Goal: Task Accomplishment & Management: Manage account settings

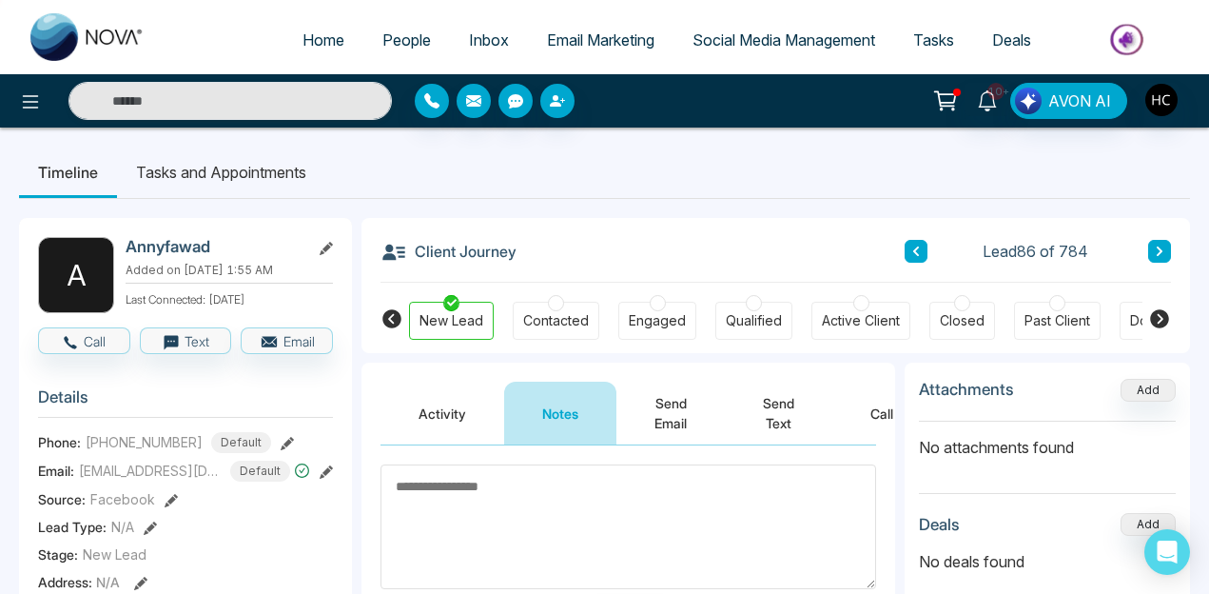
scroll to position [113, 0]
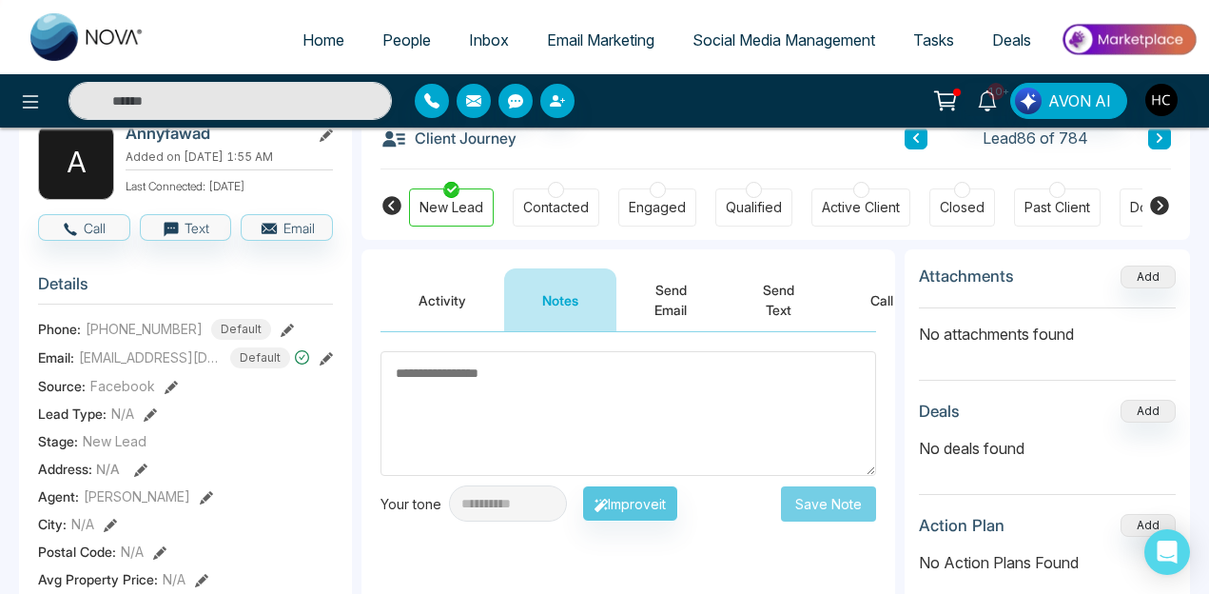
click at [573, 190] on div "Contacted" at bounding box center [556, 207] width 87 height 38
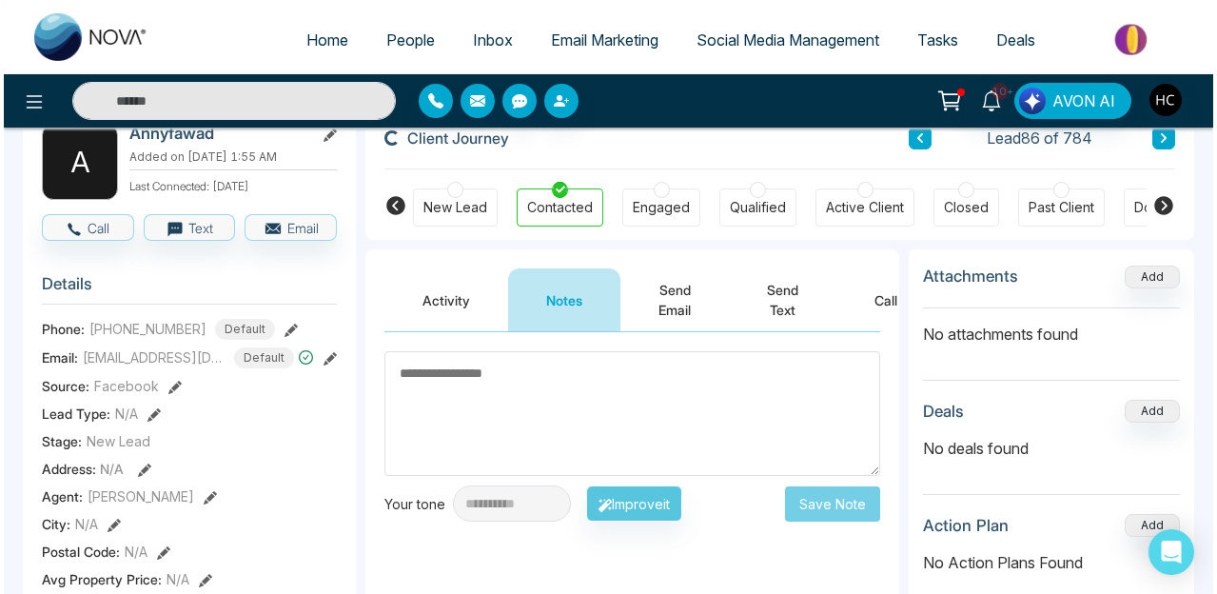
scroll to position [0, 0]
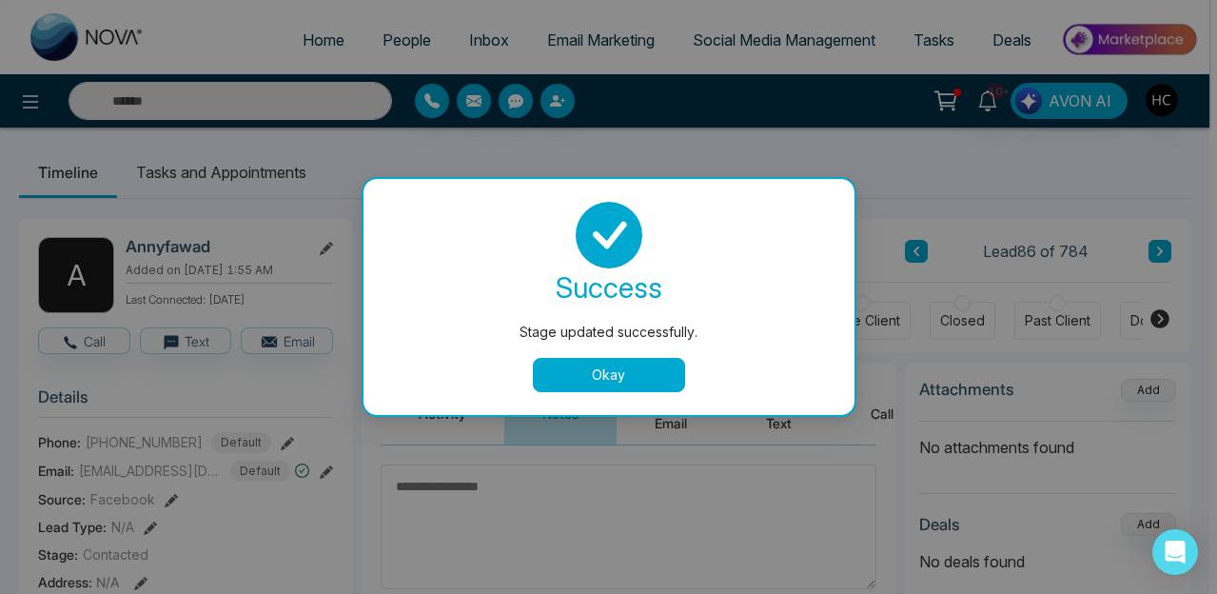
click at [600, 376] on button "Okay" at bounding box center [609, 375] width 152 height 34
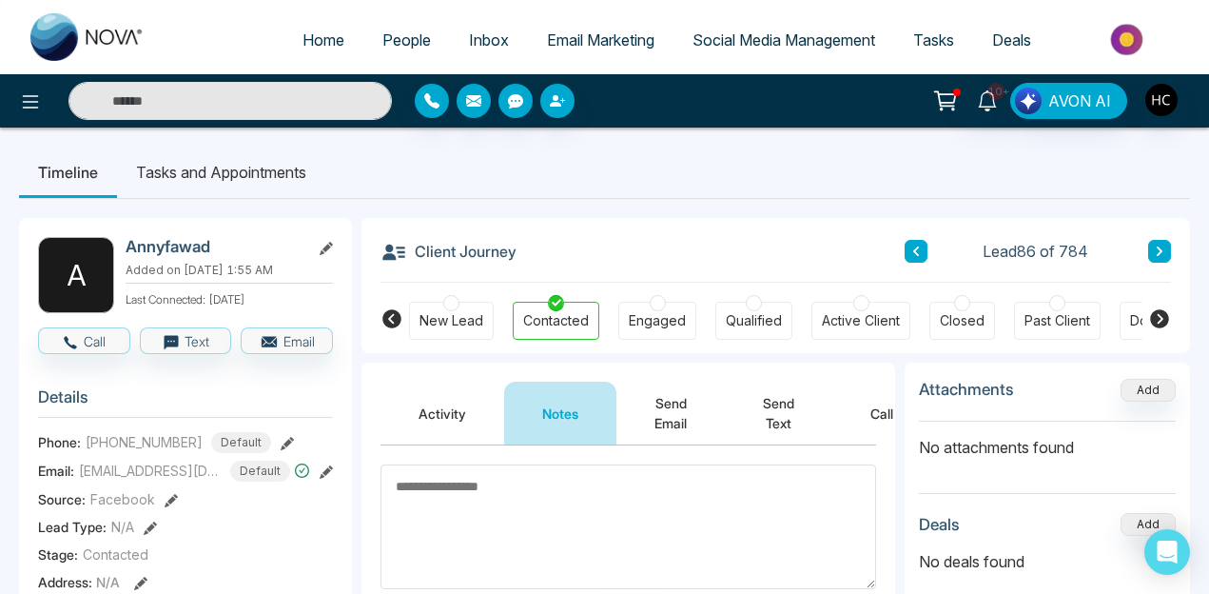
click at [919, 254] on icon at bounding box center [916, 250] width 10 height 11
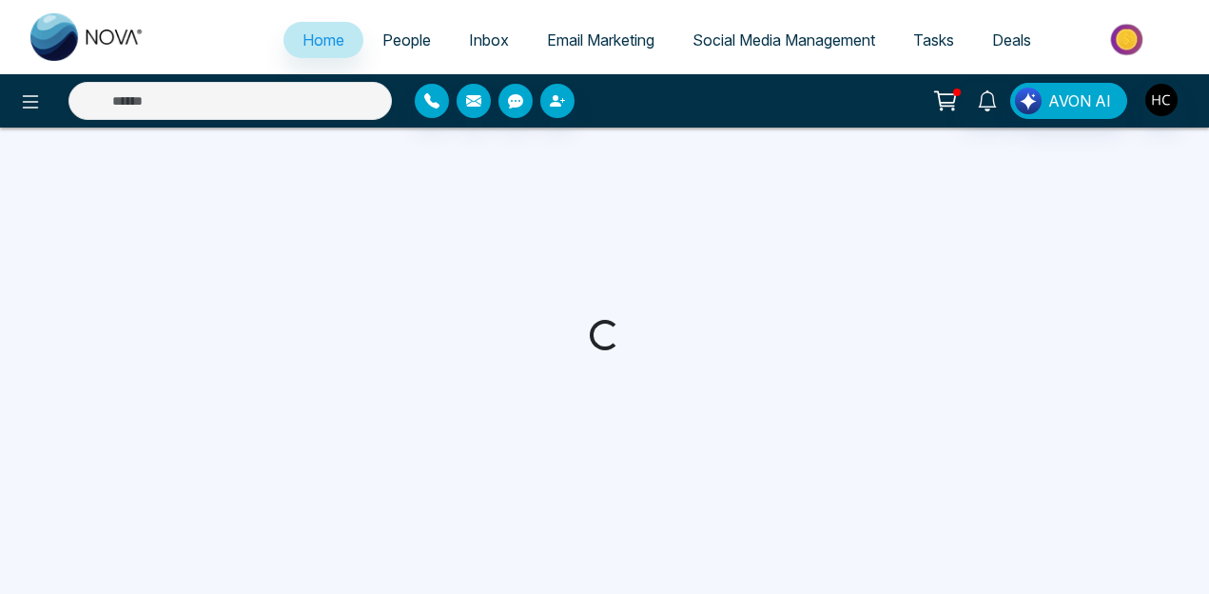
select select "*"
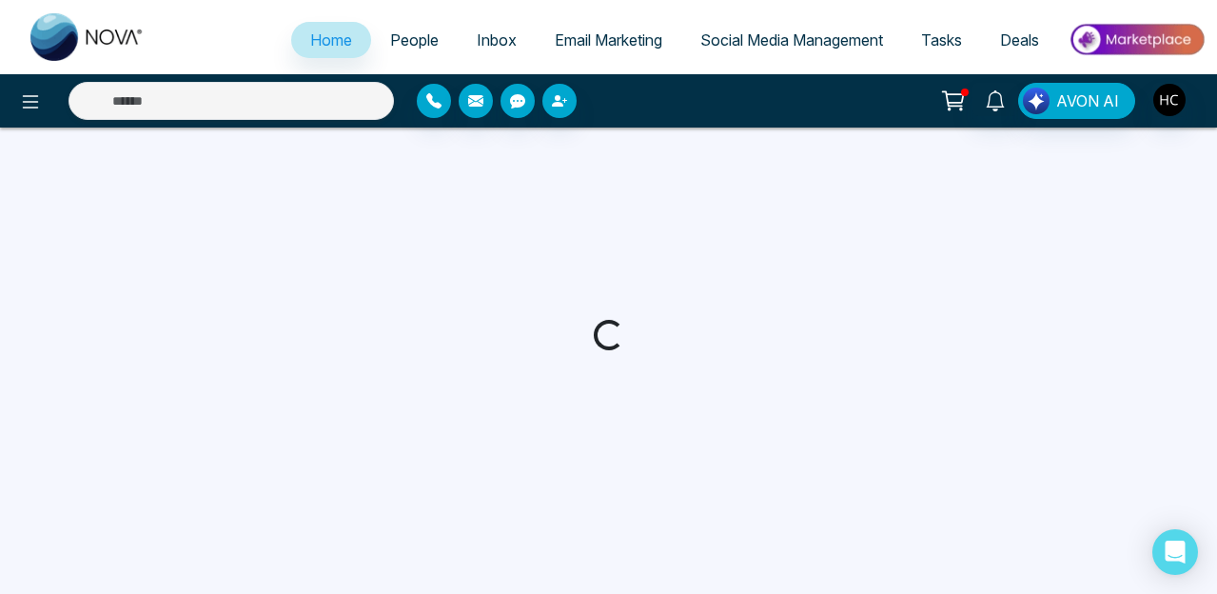
select select "*"
